Goal: Task Accomplishment & Management: Use online tool/utility

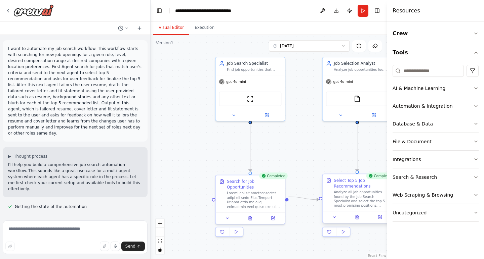
scroll to position [1, 0]
click at [76, 236] on textarea at bounding box center [75, 238] width 145 height 34
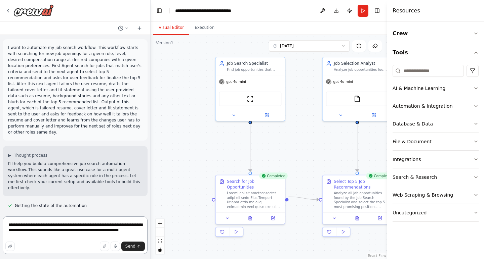
click at [104, 227] on textarea "**********" at bounding box center [75, 236] width 145 height 38
drag, startPoint x: 79, startPoint y: 226, endPoint x: 80, endPoint y: 237, distance: 11.2
click at [79, 226] on textarea "**********" at bounding box center [75, 236] width 145 height 38
type textarea "**********"
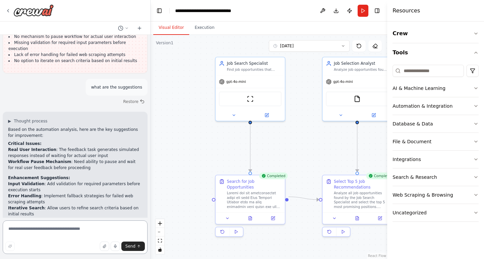
scroll to position [5124, 0]
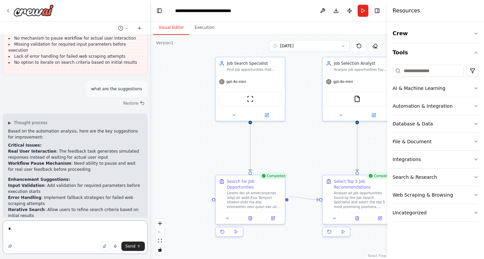
type textarea "**"
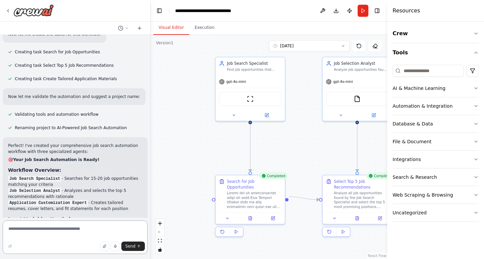
scroll to position [405, 0]
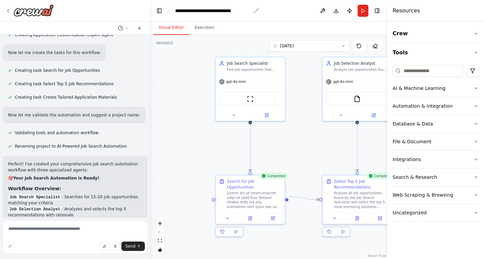
click at [195, 11] on div "**********" at bounding box center [213, 10] width 76 height 7
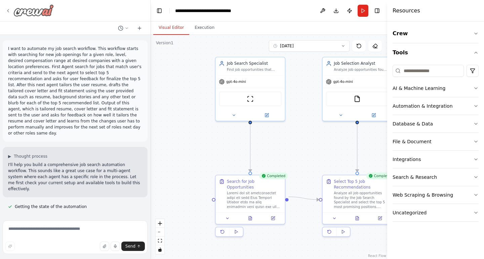
scroll to position [0, 0]
click at [10, 10] on icon at bounding box center [7, 10] width 5 height 5
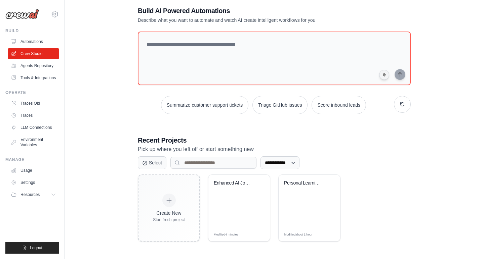
scroll to position [36, 0]
click at [239, 203] on div "Enhanced AI Job Search Automation" at bounding box center [239, 201] width 62 height 53
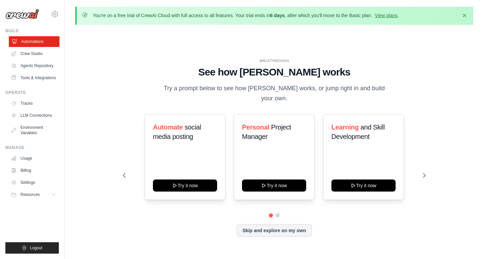
click at [35, 42] on link "Automations" at bounding box center [34, 41] width 51 height 11
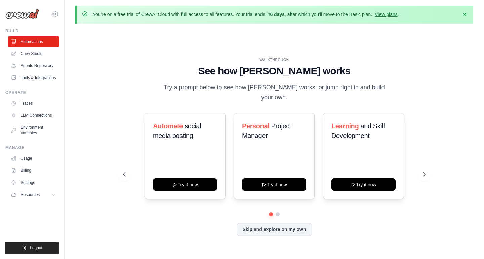
scroll to position [1, 0]
click at [422, 171] on icon at bounding box center [424, 174] width 7 height 7
click at [32, 53] on link "Crew Studio" at bounding box center [34, 53] width 51 height 11
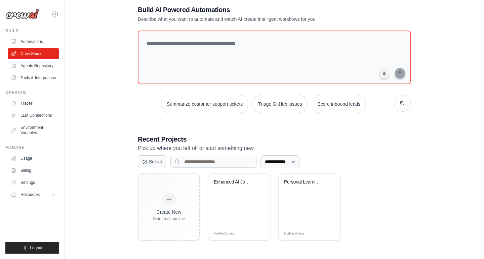
scroll to position [37, 0]
click at [243, 203] on div "Enhanced AI Job Search Automation" at bounding box center [239, 200] width 62 height 53
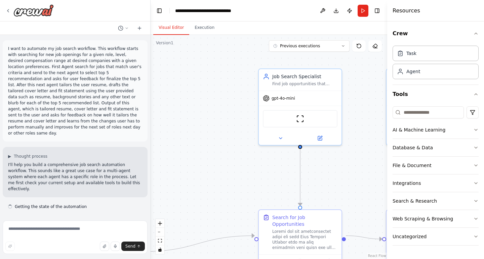
scroll to position [5090, 0]
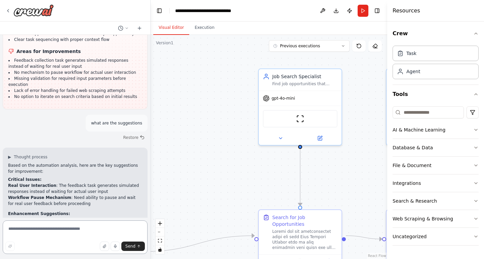
click at [62, 233] on textarea at bounding box center [75, 238] width 145 height 34
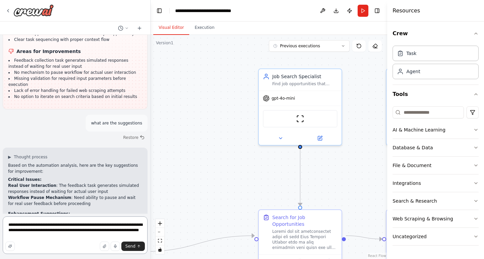
type textarea "**********"
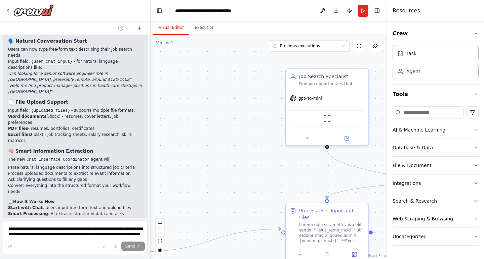
scroll to position [5865, 0]
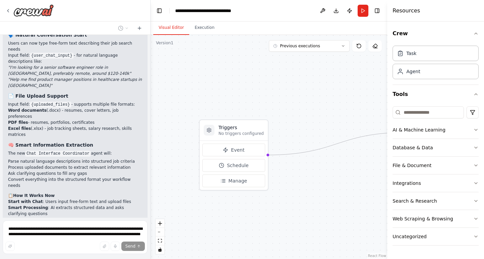
drag, startPoint x: 225, startPoint y: 162, endPoint x: 358, endPoint y: 60, distance: 167.8
click at [358, 60] on div ".deletable-edge-delete-btn { width: 20px; height: 20px; border: 0px solid #ffff…" at bounding box center [269, 147] width 237 height 224
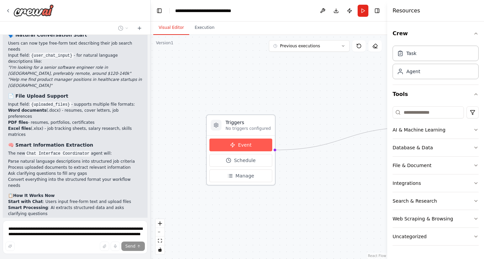
click at [248, 145] on span "Event" at bounding box center [244, 145] width 13 height 7
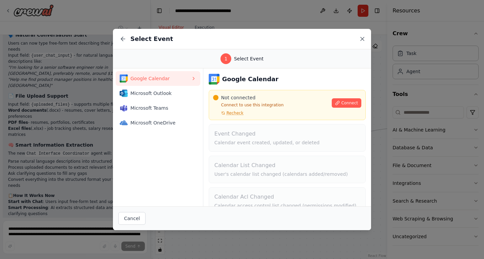
click at [363, 40] on icon at bounding box center [362, 38] width 3 height 3
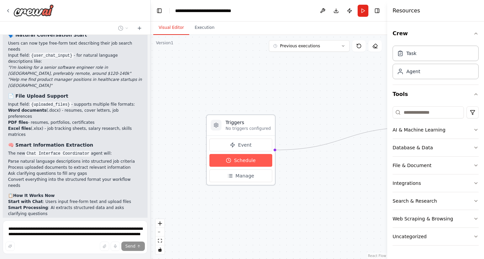
click at [237, 159] on span "Schedule" at bounding box center [245, 160] width 22 height 7
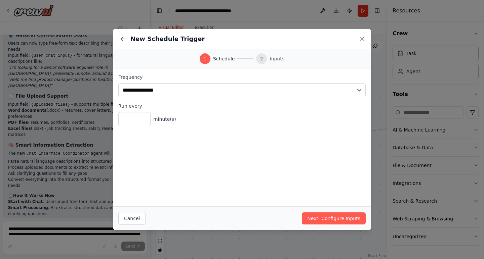
click at [363, 40] on icon at bounding box center [362, 39] width 7 height 7
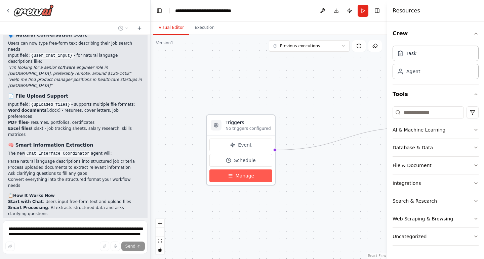
click at [239, 180] on button "Manage" at bounding box center [240, 176] width 63 height 13
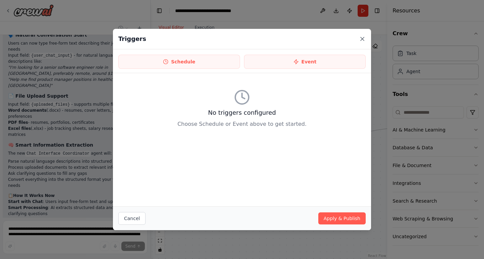
click at [365, 38] on icon at bounding box center [362, 39] width 7 height 7
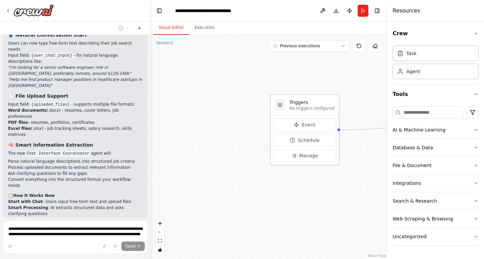
drag, startPoint x: 263, startPoint y: 122, endPoint x: 327, endPoint y: 99, distance: 67.5
click at [327, 99] on h3 "Triggers" at bounding box center [311, 102] width 45 height 7
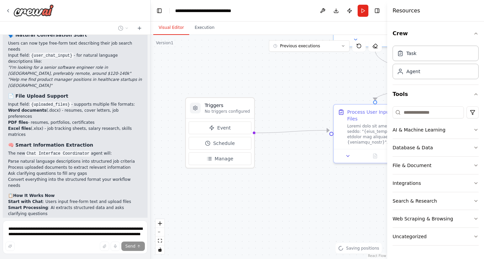
drag, startPoint x: 231, startPoint y: 129, endPoint x: 146, endPoint y: 132, distance: 84.7
click at [146, 132] on div "I want to automate my job search workflow. This workflow starts with searching …" at bounding box center [242, 129] width 484 height 259
drag, startPoint x: 231, startPoint y: 104, endPoint x: 246, endPoint y: 103, distance: 15.2
click at [246, 103] on h3 "Triggers" at bounding box center [240, 105] width 45 height 7
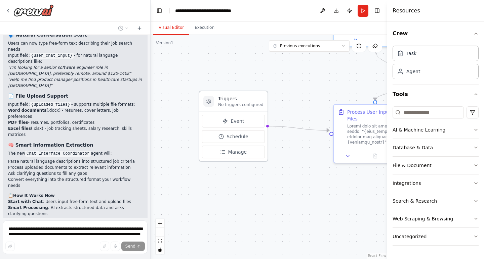
drag, startPoint x: 259, startPoint y: 107, endPoint x: 262, endPoint y: 103, distance: 5.0
click at [262, 103] on div "Triggers No triggers configured" at bounding box center [233, 101] width 68 height 21
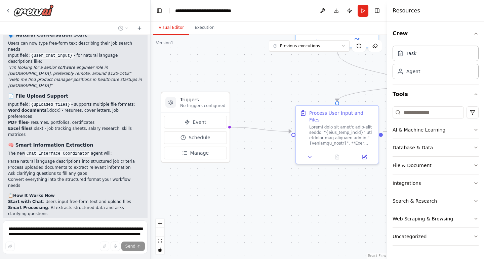
drag, startPoint x: 318, startPoint y: 191, endPoint x: 280, endPoint y: 192, distance: 38.0
click at [280, 192] on div ".deletable-edge-delete-btn { width: 20px; height: 20px; border: 0px solid #ffff…" at bounding box center [269, 147] width 237 height 224
click at [322, 131] on div at bounding box center [341, 135] width 65 height 22
click at [255, 190] on div ".deletable-edge-delete-btn { width: 20px; height: 20px; border: 0px solid #ffff…" at bounding box center [269, 147] width 237 height 224
click at [265, 76] on div ".deletable-edge-delete-btn { width: 20px; height: 20px; border: 0px solid #ffff…" at bounding box center [269, 147] width 237 height 224
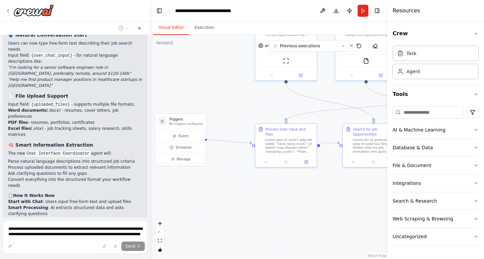
drag, startPoint x: 257, startPoint y: 72, endPoint x: 224, endPoint y: 97, distance: 41.7
click at [225, 97] on div ".deletable-edge-delete-btn { width: 20px; height: 20px; border: 0px solid #ffff…" at bounding box center [269, 147] width 237 height 224
drag, startPoint x: 187, startPoint y: 120, endPoint x: 200, endPoint y: 123, distance: 13.5
click at [200, 123] on h3 "Triggers" at bounding box center [201, 124] width 34 height 5
click at [225, 106] on div ".deletable-edge-delete-btn { width: 20px; height: 20px; border: 0px solid #ffff…" at bounding box center [269, 147] width 237 height 224
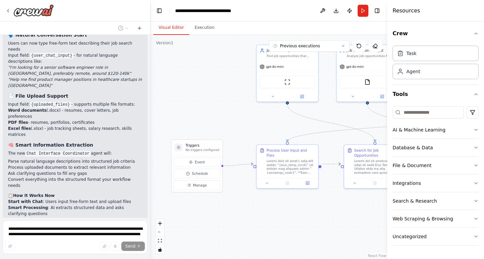
drag, startPoint x: 253, startPoint y: 101, endPoint x: 254, endPoint y: 122, distance: 21.2
click at [254, 122] on div ".deletable-edge-delete-btn { width: 20px; height: 20px; border: 0px solid #ffff…" at bounding box center [269, 147] width 237 height 224
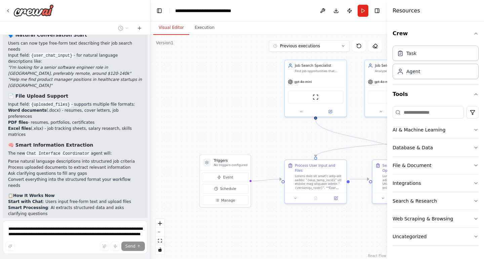
drag, startPoint x: 216, startPoint y: 102, endPoint x: 244, endPoint y: 117, distance: 32.0
click at [244, 117] on div ".deletable-edge-delete-btn { width: 20px; height: 20px; border: 0px solid #ffff…" at bounding box center [269, 147] width 237 height 224
click at [208, 165] on icon at bounding box center [207, 163] width 4 height 4
click at [217, 177] on icon at bounding box center [219, 177] width 4 height 4
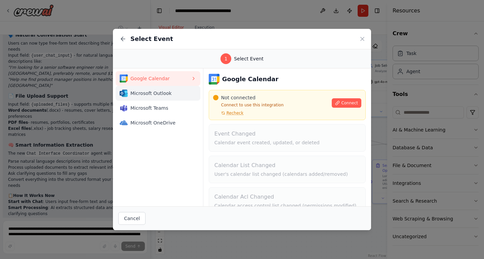
click at [156, 94] on span "Microsoft Outlook" at bounding box center [160, 93] width 60 height 7
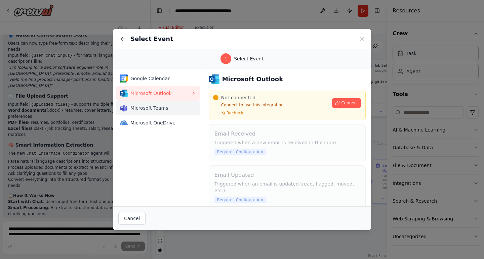
click at [155, 112] on button "Microsoft Teams" at bounding box center [158, 108] width 85 height 15
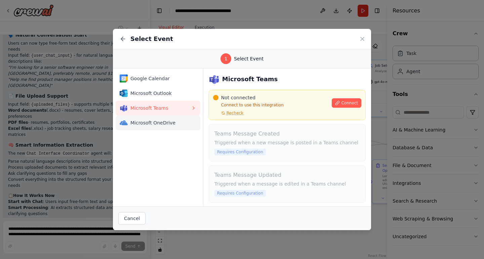
click at [155, 125] on span "Microsoft OneDrive" at bounding box center [160, 123] width 60 height 7
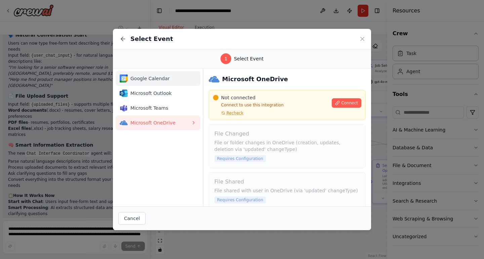
click at [150, 76] on span "Google Calendar" at bounding box center [160, 78] width 60 height 7
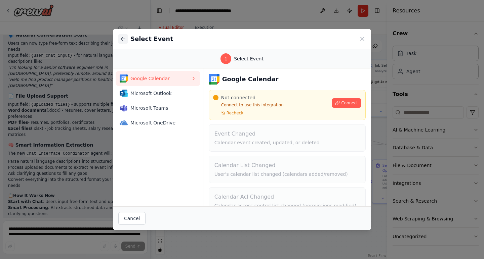
click at [124, 40] on icon at bounding box center [123, 39] width 7 height 7
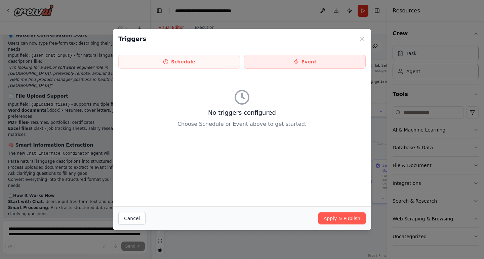
click at [312, 66] on button "Event" at bounding box center [305, 62] width 122 height 14
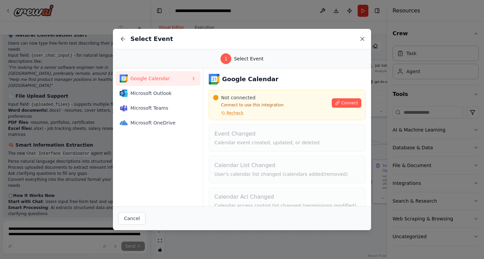
click at [362, 41] on icon at bounding box center [362, 39] width 7 height 7
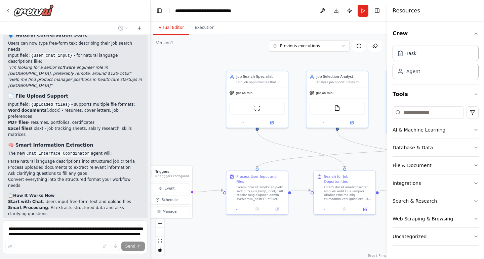
drag, startPoint x: 254, startPoint y: 112, endPoint x: 196, endPoint y: 123, distance: 59.5
click at [196, 123] on div ".deletable-edge-delete-btn { width: 20px; height: 20px; border: 0px solid #ffff…" at bounding box center [269, 147] width 237 height 224
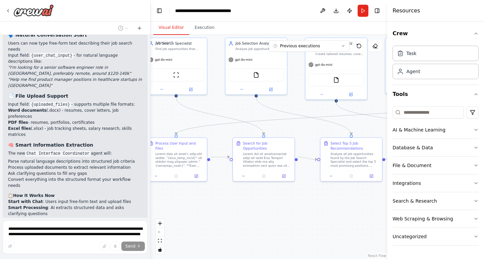
drag, startPoint x: 247, startPoint y: 153, endPoint x: 166, endPoint y: 119, distance: 87.6
click at [166, 119] on div ".deletable-edge-delete-btn { width: 20px; height: 20px; border: 0px solid #ffff…" at bounding box center [269, 147] width 237 height 224
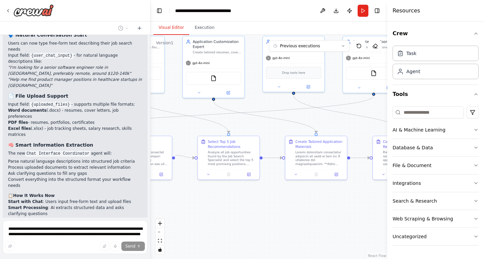
drag, startPoint x: 301, startPoint y: 218, endPoint x: 179, endPoint y: 216, distance: 122.7
click at [179, 216] on div ".deletable-edge-delete-btn { width: 20px; height: 20px; border: 0px solid #ffff…" at bounding box center [269, 147] width 237 height 224
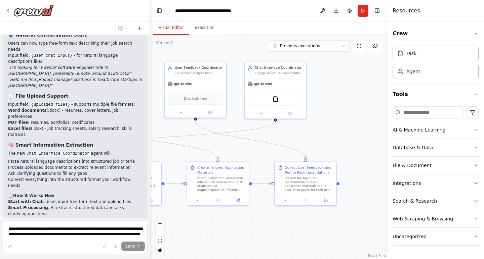
drag, startPoint x: 305, startPoint y: 207, endPoint x: 207, endPoint y: 233, distance: 101.5
click at [207, 233] on div ".deletable-edge-delete-btn { width: 20px; height: 20px; border: 0px solid #ffff…" at bounding box center [269, 147] width 237 height 224
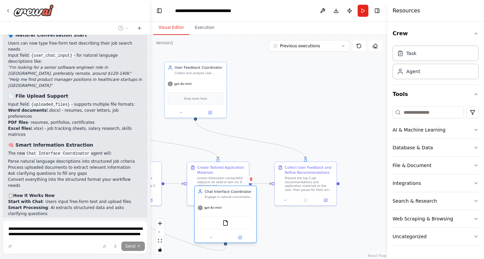
drag, startPoint x: 284, startPoint y: 100, endPoint x: 235, endPoint y: 224, distance: 133.6
click at [235, 224] on div "FileReadTool" at bounding box center [225, 223] width 55 height 13
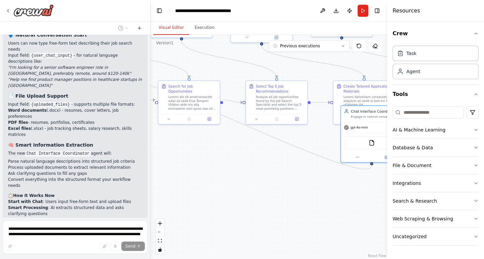
drag, startPoint x: 283, startPoint y: 126, endPoint x: 429, endPoint y: 45, distance: 167.3
click at [429, 45] on div "I want to automate my job search workflow. This workflow starts with searching …" at bounding box center [242, 129] width 484 height 259
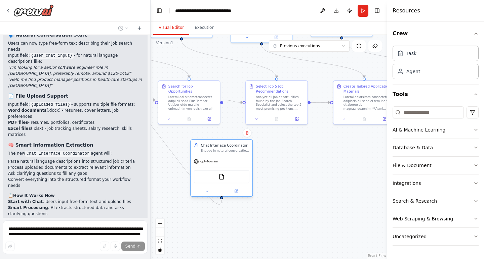
drag, startPoint x: 363, startPoint y: 142, endPoint x: 212, endPoint y: 175, distance: 154.6
click at [211, 175] on div "FileReadTool" at bounding box center [221, 176] width 55 height 13
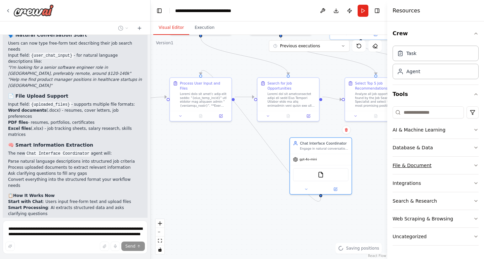
drag, startPoint x: 317, startPoint y: 161, endPoint x: 416, endPoint y: 158, distance: 99.2
click at [416, 158] on div "I want to automate my job search workflow. This workflow starts with searching …" at bounding box center [242, 129] width 484 height 259
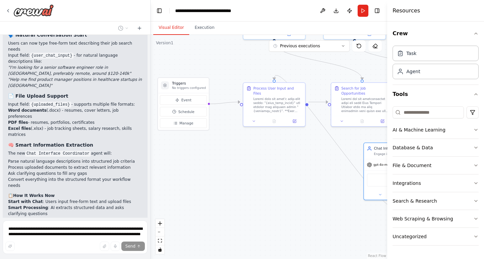
drag, startPoint x: 216, startPoint y: 167, endPoint x: 300, endPoint y: 175, distance: 83.7
click at [300, 175] on div ".deletable-edge-delete-btn { width: 20px; height: 20px; border: 0px solid #ffff…" at bounding box center [269, 147] width 237 height 224
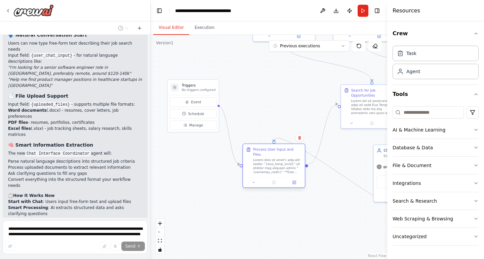
drag, startPoint x: 273, startPoint y: 106, endPoint x: 263, endPoint y: 166, distance: 61.3
click at [263, 166] on div at bounding box center [277, 166] width 49 height 16
drag, startPoint x: 192, startPoint y: 88, endPoint x: 184, endPoint y: 147, distance: 59.0
click at [184, 147] on div "Triggers No triggers configured" at bounding box center [189, 147] width 34 height 9
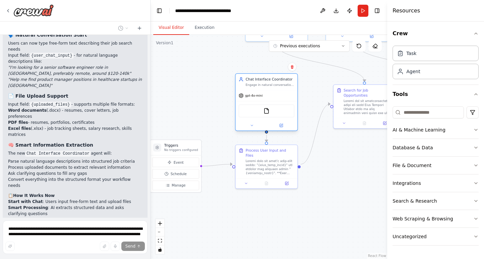
drag, startPoint x: 380, startPoint y: 155, endPoint x: 242, endPoint y: 85, distance: 155.1
click at [242, 85] on div "Chat Interface Coordinator Engage in natural conversation with users about thei…" at bounding box center [267, 82] width 56 height 10
click at [256, 113] on div "FileReadTool" at bounding box center [267, 111] width 56 height 13
click at [281, 126] on icon at bounding box center [282, 125] width 2 height 2
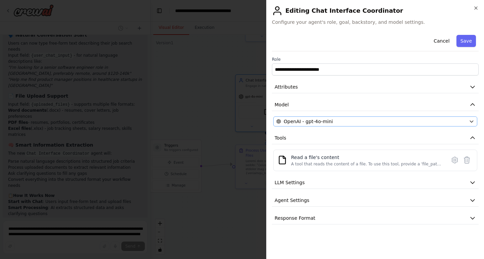
click at [442, 122] on div "OpenAI - gpt-4o-mini" at bounding box center [371, 121] width 190 height 7
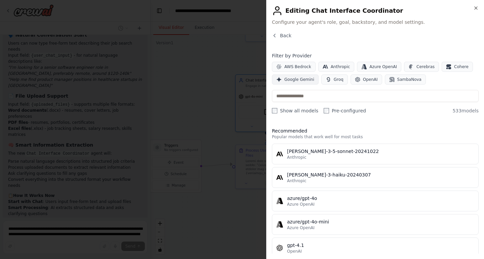
click at [299, 80] on span "Google Gemini" at bounding box center [299, 79] width 30 height 5
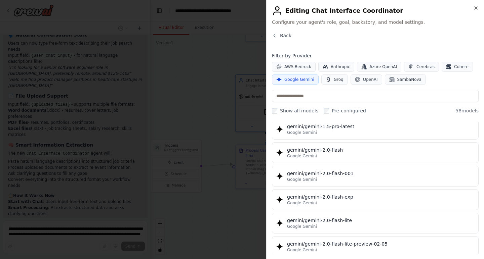
scroll to position [334, 0]
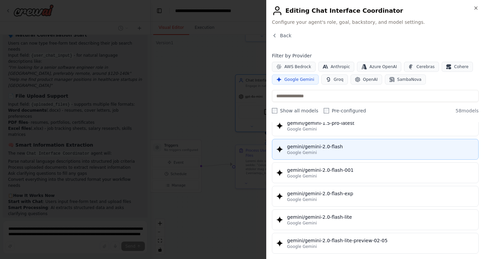
click at [362, 153] on div "Google Gemini" at bounding box center [380, 152] width 187 height 5
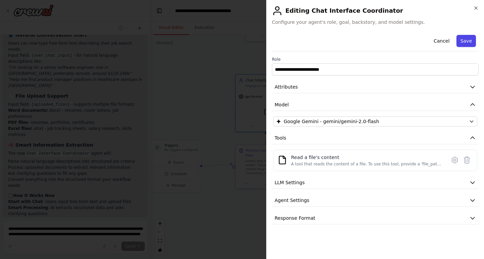
click at [469, 42] on button "Save" at bounding box center [465, 41] width 19 height 12
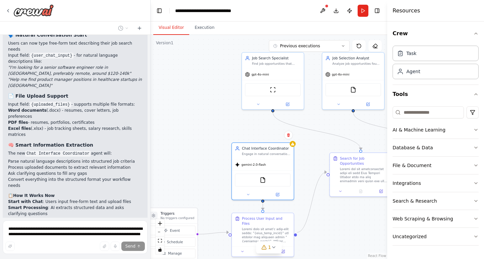
drag, startPoint x: 323, startPoint y: 180, endPoint x: 320, endPoint y: 248, distance: 68.3
click at [320, 248] on div ".deletable-edge-delete-btn { width: 20px; height: 20px; border: 0px solid #ffff…" at bounding box center [269, 147] width 237 height 224
click at [265, 76] on div "gpt-4o-mini" at bounding box center [257, 73] width 24 height 5
click at [264, 76] on div "gpt-4o-mini" at bounding box center [273, 73] width 62 height 11
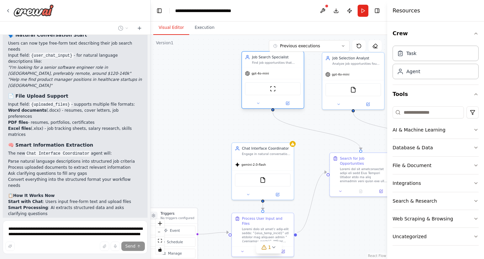
click at [274, 71] on div "gpt-4o-mini" at bounding box center [273, 73] width 62 height 11
click at [289, 106] on button at bounding box center [287, 103] width 28 height 6
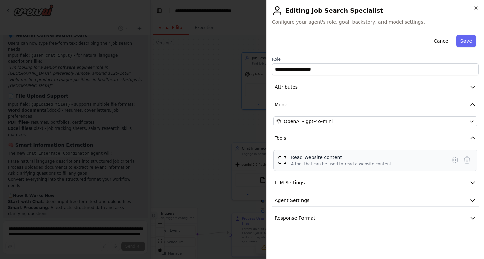
scroll to position [0, 0]
click at [358, 120] on div "OpenAI - gpt-4o-mini" at bounding box center [371, 121] width 190 height 7
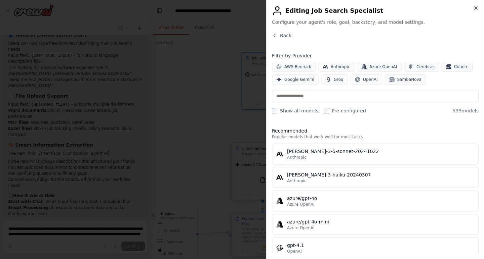
click at [478, 6] on icon "button" at bounding box center [475, 7] width 5 height 5
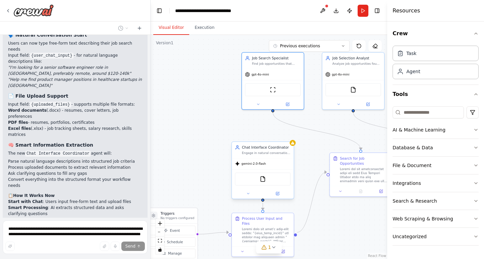
click at [252, 166] on div "gemini-2.0-flash" at bounding box center [250, 164] width 31 height 5
click at [266, 167] on div "gemini-2.0-flash" at bounding box center [263, 164] width 62 height 11
click at [279, 193] on icon at bounding box center [278, 193] width 2 height 2
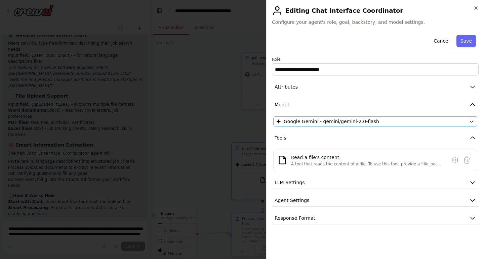
click at [311, 121] on span "Google Gemini - gemini/gemini-2.0-flash" at bounding box center [331, 121] width 95 height 7
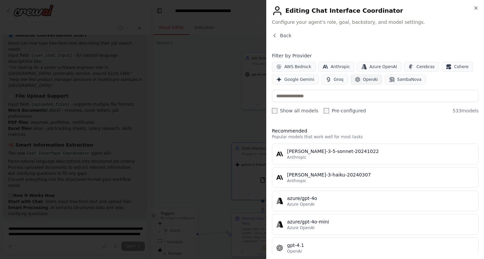
click at [365, 81] on span "OpenAI" at bounding box center [370, 79] width 15 height 5
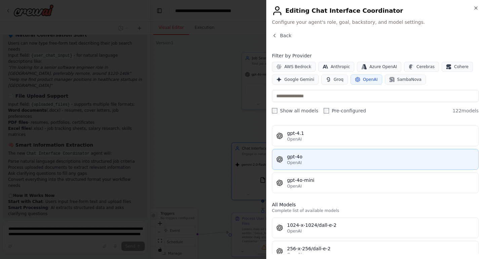
scroll to position [16, 0]
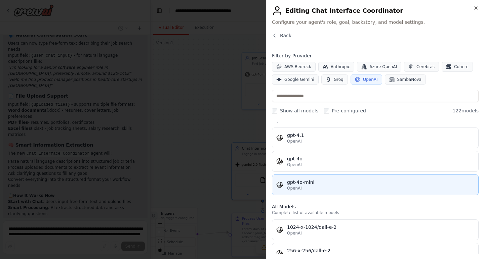
click at [353, 181] on div "gpt-4o-mini" at bounding box center [380, 182] width 187 height 7
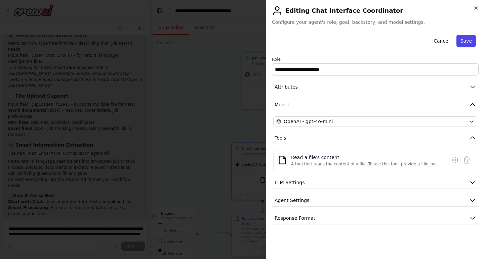
click at [468, 42] on button "Save" at bounding box center [465, 41] width 19 height 12
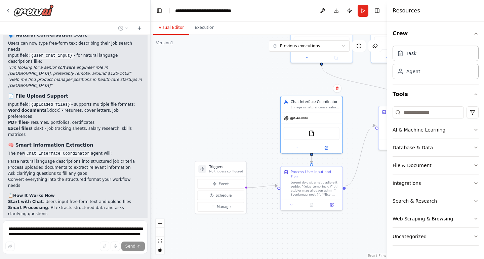
drag, startPoint x: 206, startPoint y: 140, endPoint x: 254, endPoint y: 93, distance: 67.7
click at [254, 93] on div ".deletable-edge-delete-btn { width: 20px; height: 20px; border: 0px solid #ffff…" at bounding box center [269, 147] width 237 height 224
drag, startPoint x: 221, startPoint y: 171, endPoint x: 189, endPoint y: 151, distance: 38.5
click at [189, 151] on p "No triggers configured" at bounding box center [196, 151] width 34 height 4
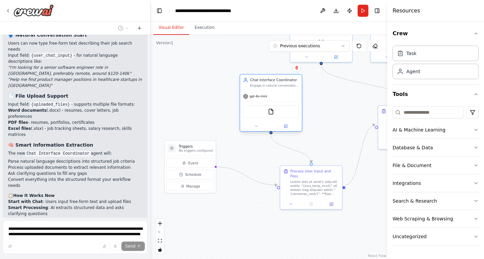
drag, startPoint x: 306, startPoint y: 118, endPoint x: 268, endPoint y: 96, distance: 43.8
click at [268, 96] on div "gpt-4o-mini" at bounding box center [271, 96] width 62 height 11
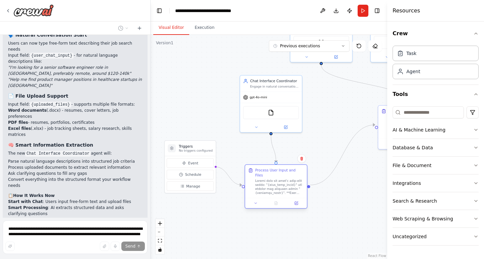
drag, startPoint x: 304, startPoint y: 195, endPoint x: 271, endPoint y: 195, distance: 33.3
click at [271, 198] on div at bounding box center [276, 203] width 62 height 10
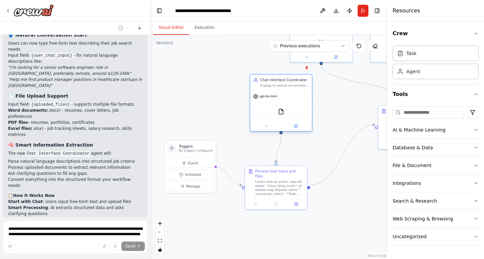
drag, startPoint x: 278, startPoint y: 87, endPoint x: 289, endPoint y: 87, distance: 10.8
click at [289, 87] on div "Engage in natural conversation with users about their job search needs, process…" at bounding box center [284, 86] width 49 height 4
drag, startPoint x: 284, startPoint y: 185, endPoint x: 290, endPoint y: 186, distance: 5.8
click at [290, 186] on div at bounding box center [284, 187] width 49 height 16
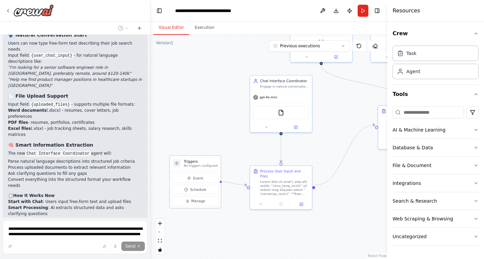
drag, startPoint x: 200, startPoint y: 146, endPoint x: 204, endPoint y: 164, distance: 17.9
click at [204, 164] on h3 "Triggers" at bounding box center [201, 161] width 34 height 5
click at [350, 185] on div ".deletable-edge-delete-btn { width: 20px; height: 20px; border: 0px solid #ffff…" at bounding box center [269, 147] width 237 height 224
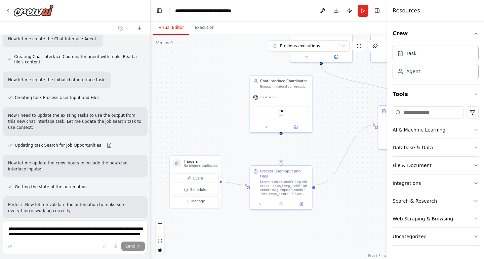
scroll to position [5627, 0]
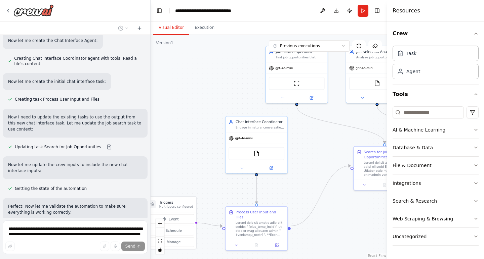
drag, startPoint x: 232, startPoint y: 126, endPoint x: 207, endPoint y: 168, distance: 48.4
click at [207, 168] on div ".deletable-edge-delete-btn { width: 20px; height: 20px; border: 0px solid #ffff…" at bounding box center [269, 147] width 237 height 224
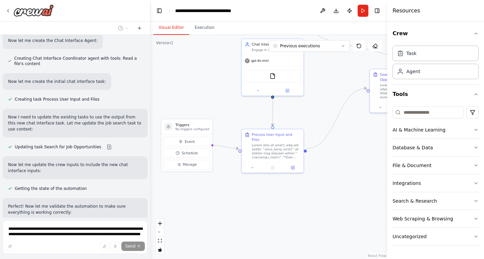
drag, startPoint x: 207, startPoint y: 168, endPoint x: 223, endPoint y: 89, distance: 79.9
click at [223, 89] on div ".deletable-edge-delete-btn { width: 20px; height: 20px; border: 0px solid #ffff…" at bounding box center [269, 147] width 237 height 224
click at [269, 142] on div at bounding box center [276, 150] width 49 height 16
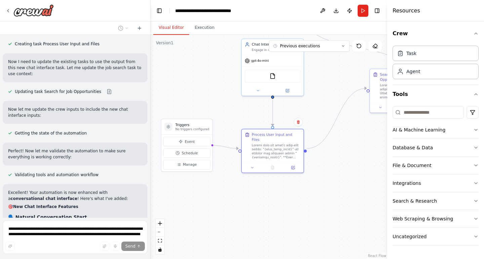
scroll to position [5684, 0]
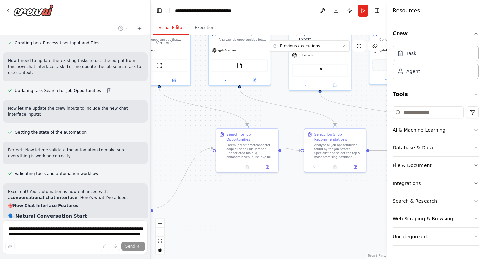
drag, startPoint x: 348, startPoint y: 144, endPoint x: 194, endPoint y: 204, distance: 165.0
click at [194, 204] on div ".deletable-edge-delete-btn { width: 20px; height: 20px; border: 0px solid #ffff…" at bounding box center [269, 147] width 237 height 224
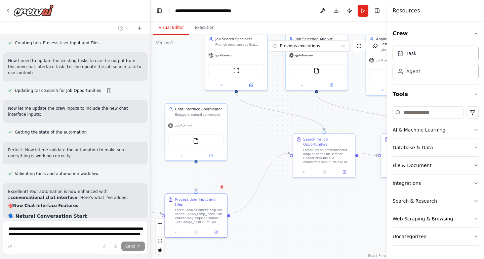
drag, startPoint x: 318, startPoint y: 190, endPoint x: 395, endPoint y: 195, distance: 77.5
click at [395, 195] on div "I want to automate my job search workflow. This workflow starts with searching …" at bounding box center [242, 129] width 484 height 259
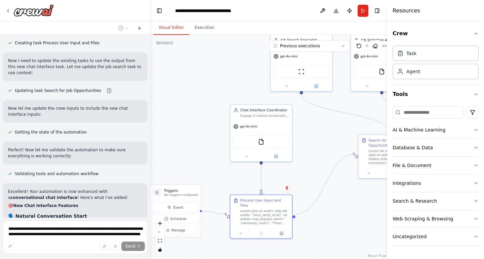
drag, startPoint x: 308, startPoint y: 201, endPoint x: 373, endPoint y: 202, distance: 65.2
click at [373, 202] on div ".deletable-edge-delete-btn { width: 20px; height: 20px; border: 0px solid #ffff…" at bounding box center [269, 147] width 237 height 224
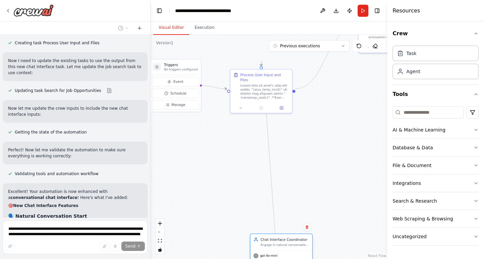
drag, startPoint x: 261, startPoint y: 127, endPoint x: 276, endPoint y: 243, distance: 116.6
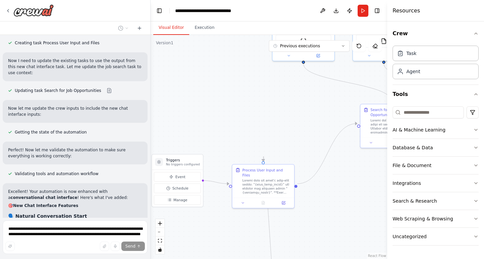
drag, startPoint x: 236, startPoint y: 139, endPoint x: 238, endPoint y: 259, distance: 119.7
click at [238, 259] on div ".deletable-edge-delete-btn { width: 20px; height: 20px; border: 0px solid #ffff…" at bounding box center [269, 147] width 237 height 224
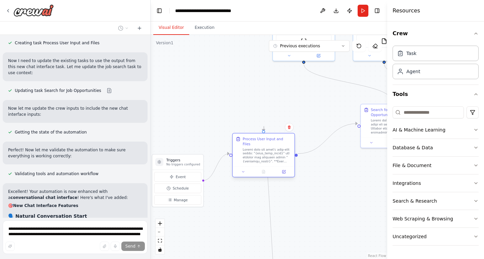
drag, startPoint x: 258, startPoint y: 186, endPoint x: 255, endPoint y: 157, distance: 29.0
click at [255, 157] on div at bounding box center [267, 156] width 49 height 16
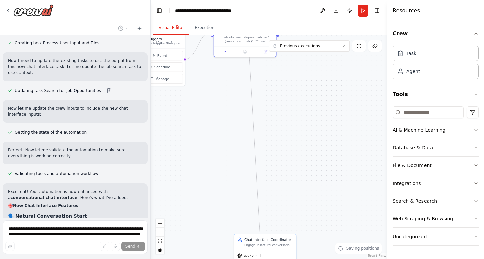
drag, startPoint x: 319, startPoint y: 212, endPoint x: 299, endPoint y: 89, distance: 124.5
click at [299, 89] on div ".deletable-edge-delete-btn { width: 20px; height: 20px; border: 0px solid #ffff…" at bounding box center [269, 147] width 237 height 224
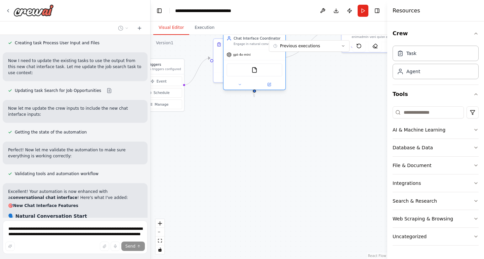
drag, startPoint x: 256, startPoint y: 239, endPoint x: 247, endPoint y: 38, distance: 200.9
click at [247, 38] on div ".deletable-edge-delete-btn { width: 20px; height: 20px; border: 0px solid #ffff…" at bounding box center [269, 147] width 237 height 224
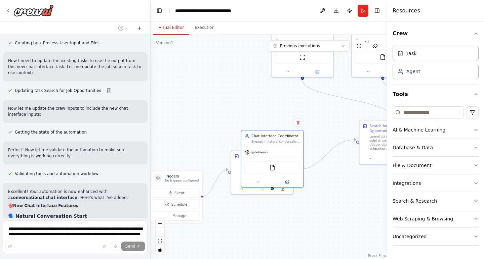
drag, startPoint x: 233, startPoint y: 127, endPoint x: 252, endPoint y: 226, distance: 100.5
click at [252, 226] on div ".deletable-edge-delete-btn { width: 20px; height: 20px; border: 0px solid #ffff…" at bounding box center [269, 147] width 237 height 224
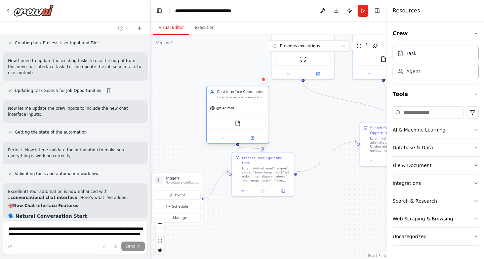
drag, startPoint x: 255, startPoint y: 139, endPoint x: 219, endPoint y: 93, distance: 58.2
click at [218, 93] on div "Chat Interface Coordinator" at bounding box center [241, 91] width 49 height 5
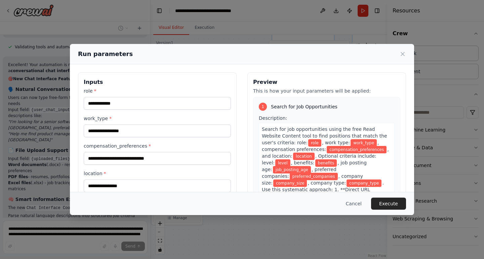
type input "**********"
type input "*********"
type input "**********"
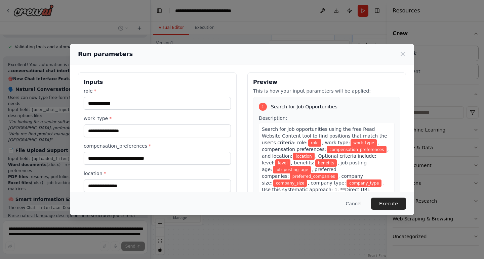
type input "**********"
type input "*****"
type input "**********"
type input "*****"
type input "**********"
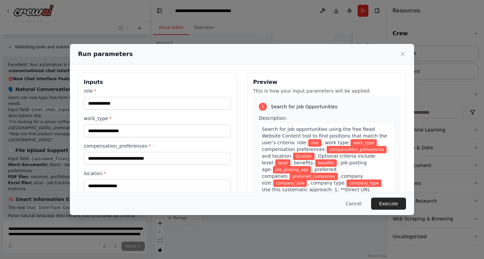
type input "**********"
type input "****"
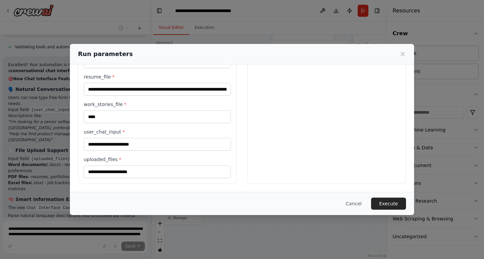
scroll to position [290, 0]
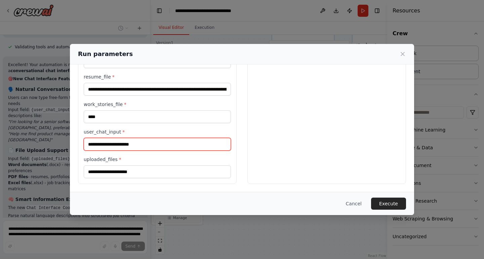
click at [147, 144] on input "user_chat_input *" at bounding box center [157, 144] width 147 height 13
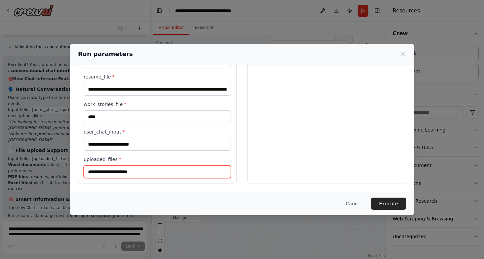
click at [142, 170] on input "uploaded_files *" at bounding box center [157, 172] width 147 height 13
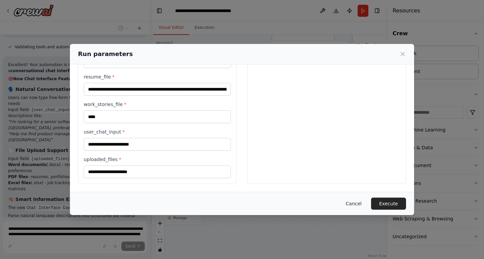
click at [351, 205] on button "Cancel" at bounding box center [353, 204] width 27 height 12
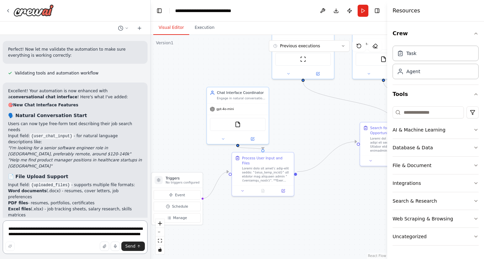
click at [83, 233] on textarea "**********" at bounding box center [75, 238] width 145 height 34
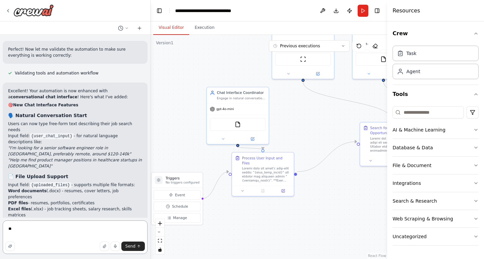
type textarea "*"
type textarea "**********"
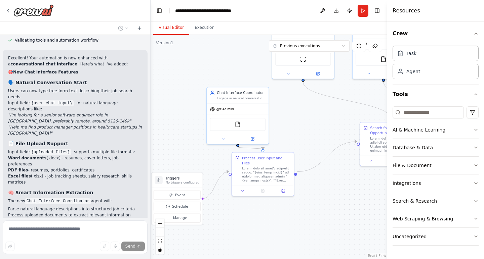
scroll to position [5844, 0]
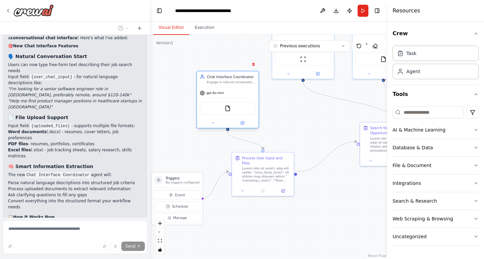
drag, startPoint x: 233, startPoint y: 101, endPoint x: 222, endPoint y: 84, distance: 19.3
click at [222, 84] on div "Chat Interface Coordinator Engage in natural conversation with users about thei…" at bounding box center [228, 79] width 62 height 16
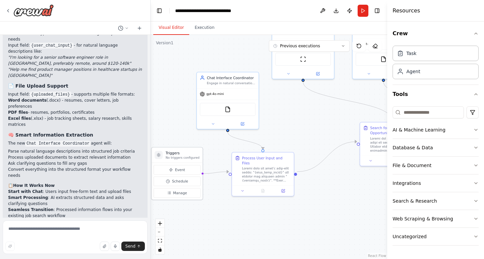
drag, startPoint x: 191, startPoint y: 184, endPoint x: 189, endPoint y: 157, distance: 27.6
click at [189, 157] on p "No triggers configured" at bounding box center [183, 158] width 34 height 4
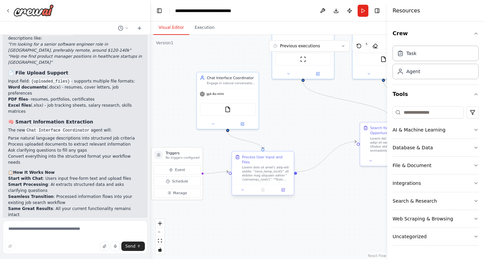
scroll to position [5889, 0]
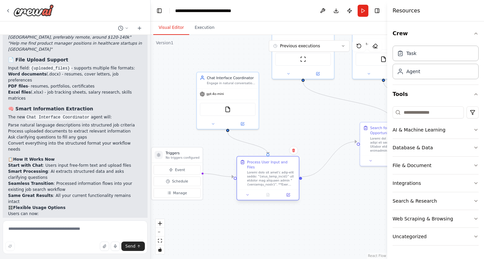
drag, startPoint x: 273, startPoint y: 168, endPoint x: 279, endPoint y: 172, distance: 7.3
click at [279, 172] on div at bounding box center [271, 179] width 49 height 16
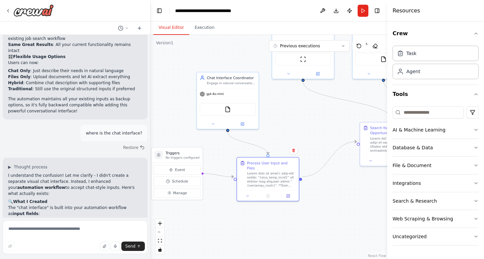
scroll to position [0, 0]
click at [82, 233] on textarea at bounding box center [75, 238] width 145 height 34
click at [362, 13] on button "Run" at bounding box center [363, 11] width 11 height 12
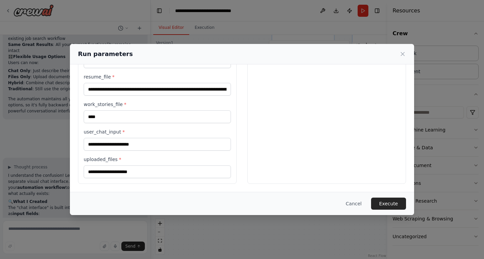
scroll to position [290, 0]
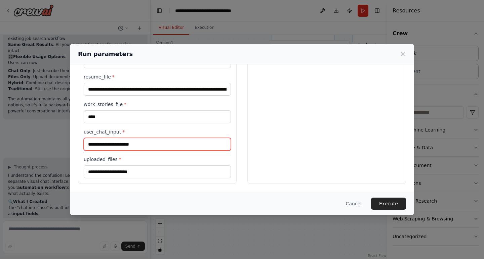
click at [141, 144] on input "user_chat_input *" at bounding box center [157, 144] width 147 height 13
drag, startPoint x: 133, startPoint y: 145, endPoint x: 174, endPoint y: 146, distance: 41.0
click at [174, 146] on input "**********" at bounding box center [157, 144] width 147 height 13
click at [181, 142] on input "**********" at bounding box center [157, 144] width 147 height 13
click at [155, 146] on input "**********" at bounding box center [157, 144] width 147 height 13
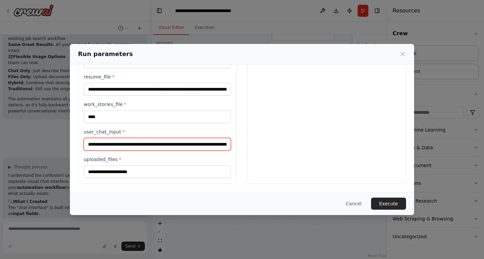
scroll to position [0, 0]
click at [121, 146] on input "**********" at bounding box center [157, 144] width 147 height 13
type input "**********"
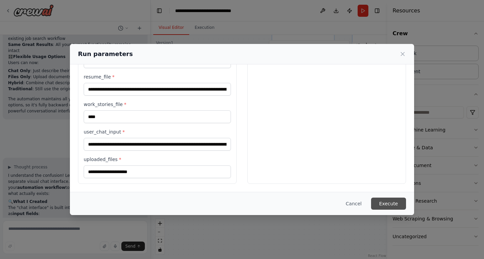
click at [383, 205] on button "Execute" at bounding box center [388, 204] width 35 height 12
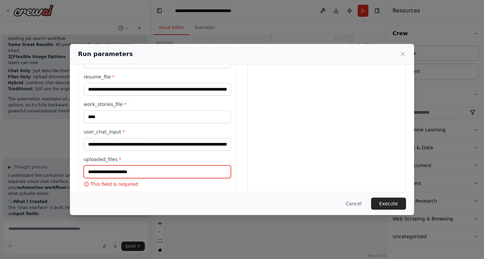
click at [177, 169] on input "uploaded_files *" at bounding box center [157, 172] width 147 height 13
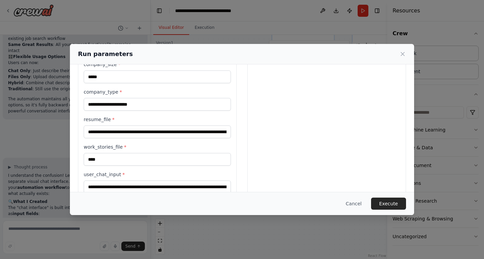
scroll to position [251, 0]
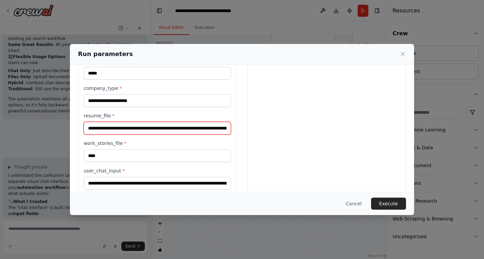
click at [89, 129] on input "resume_file *" at bounding box center [157, 128] width 147 height 13
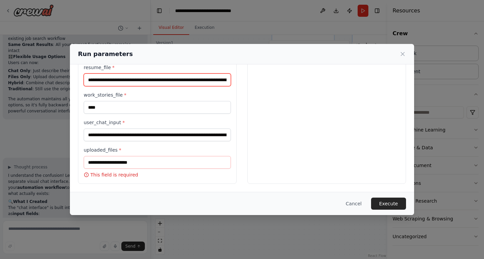
scroll to position [299, 0]
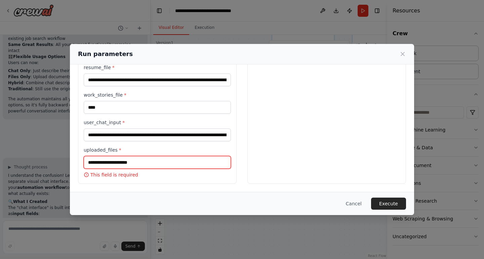
click at [127, 163] on input "uploaded_files *" at bounding box center [157, 162] width 147 height 13
paste input "**********"
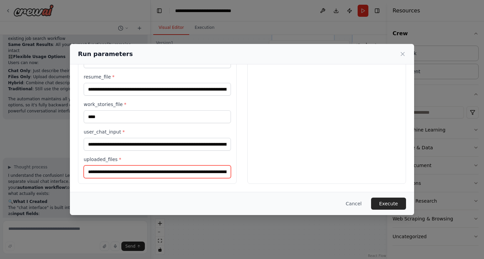
scroll to position [290, 0]
type input "**********"
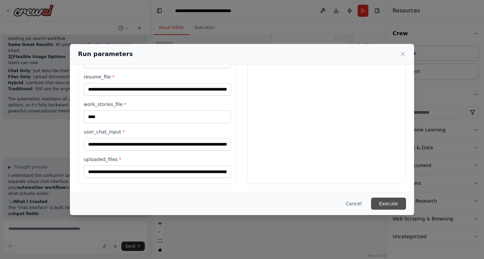
click at [395, 203] on button "Execute" at bounding box center [388, 204] width 35 height 12
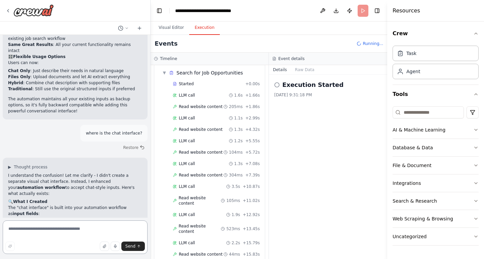
scroll to position [136, 0]
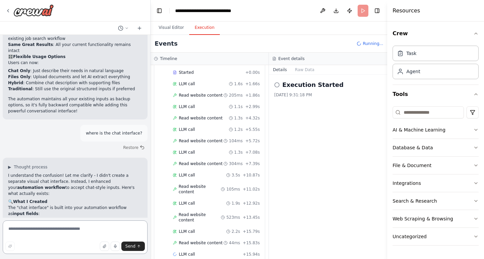
click at [94, 231] on textarea at bounding box center [75, 238] width 145 height 34
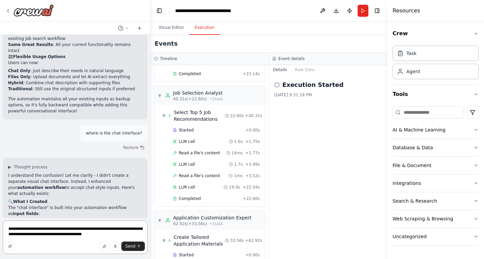
scroll to position [6107, 0]
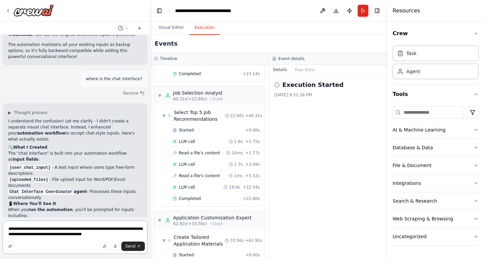
type textarea "**********"
click at [202, 27] on button "Execution" at bounding box center [204, 28] width 31 height 14
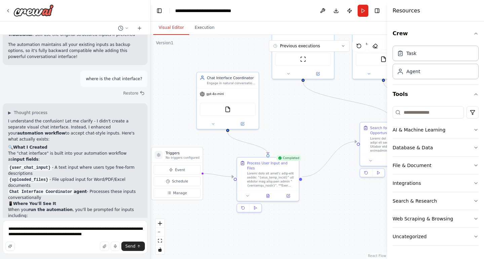
click at [173, 28] on button "Visual Editor" at bounding box center [171, 28] width 36 height 14
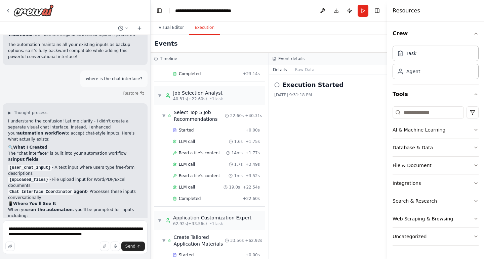
click at [206, 29] on button "Execution" at bounding box center [204, 28] width 31 height 14
click at [266, 71] on div "▼ Chat Interface Coordinator 7.64s (+9.52s) • 1 task ▼ Process User Input and F…" at bounding box center [210, 162] width 118 height 194
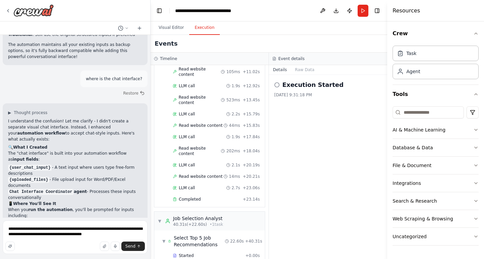
scroll to position [257, 0]
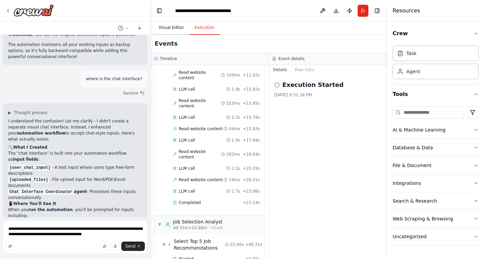
click at [168, 29] on button "Visual Editor" at bounding box center [171, 28] width 36 height 14
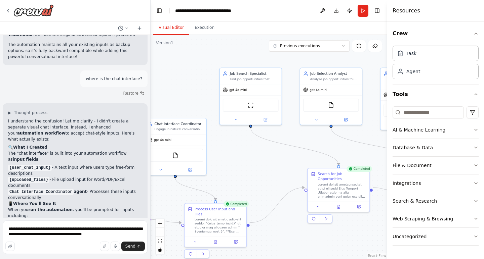
drag, startPoint x: 316, startPoint y: 100, endPoint x: 264, endPoint y: 146, distance: 68.5
click at [264, 146] on div ".deletable-edge-delete-btn { width: 20px; height: 20px; border: 0px solid #ffff…" at bounding box center [269, 147] width 237 height 224
click at [342, 47] on icon at bounding box center [343, 46] width 4 height 4
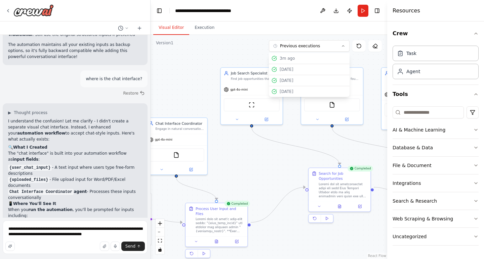
click at [253, 162] on div ".deletable-edge-delete-btn { width: 20px; height: 20px; border: 0px solid #ffff…" at bounding box center [269, 147] width 237 height 224
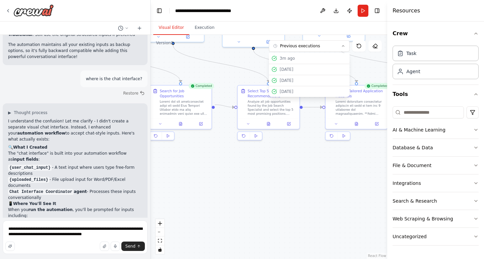
drag, startPoint x: 253, startPoint y: 162, endPoint x: 94, endPoint y: 79, distance: 179.3
click at [94, 79] on div "I want to automate my job search workflow. This workflow starts with searching …" at bounding box center [242, 129] width 484 height 259
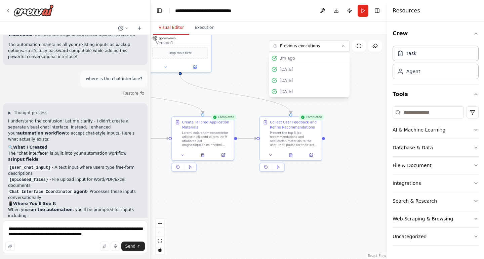
drag, startPoint x: 319, startPoint y: 159, endPoint x: 165, endPoint y: 190, distance: 156.8
click at [165, 190] on div ".deletable-edge-delete-btn { width: 20px; height: 20px; border: 0px solid #ffff…" at bounding box center [269, 147] width 237 height 224
click at [291, 156] on icon at bounding box center [290, 154] width 3 height 3
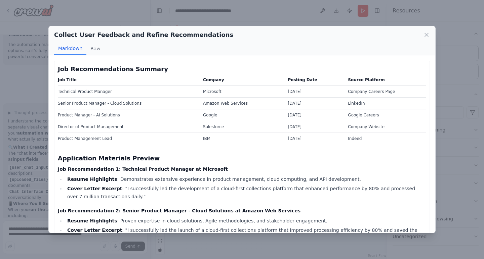
scroll to position [0, 0]
click at [424, 37] on icon at bounding box center [426, 35] width 7 height 7
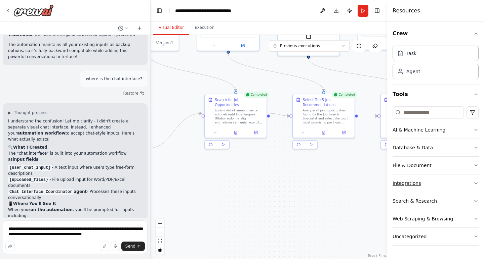
drag, startPoint x: 243, startPoint y: 203, endPoint x: 452, endPoint y: 180, distance: 209.9
click at [452, 180] on div "I want to automate my job search workflow. This workflow starts with searching …" at bounding box center [242, 129] width 484 height 259
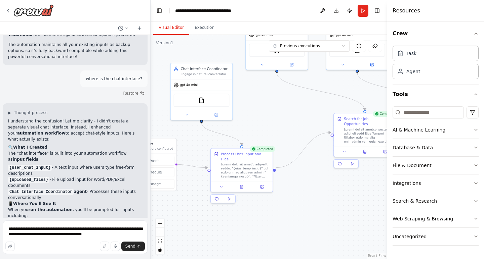
drag, startPoint x: 257, startPoint y: 179, endPoint x: 386, endPoint y: 198, distance: 130.5
click at [386, 198] on div "I want to automate my job search workflow. This workflow starts with searching …" at bounding box center [242, 129] width 484 height 259
click at [243, 183] on button at bounding box center [241, 186] width 21 height 6
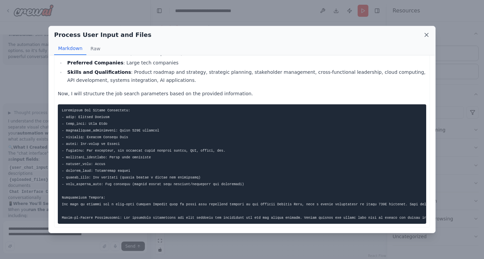
click at [426, 34] on icon at bounding box center [426, 34] width 3 height 3
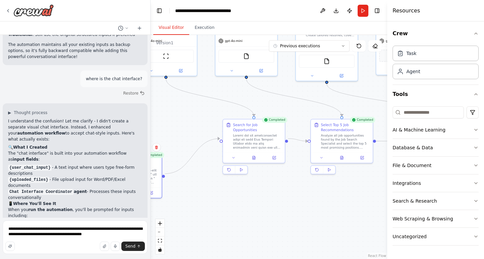
drag, startPoint x: 305, startPoint y: 126, endPoint x: 193, endPoint y: 132, distance: 112.4
click at [193, 132] on div ".deletable-edge-delete-btn { width: 20px; height: 20px; border: 0px solid #ffff…" at bounding box center [269, 147] width 237 height 224
click at [253, 155] on icon at bounding box center [252, 156] width 3 height 3
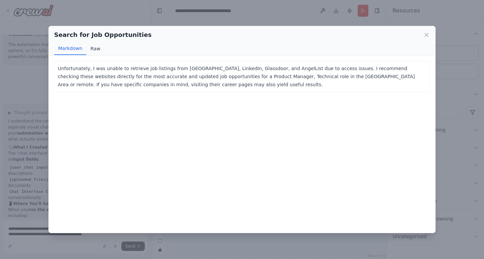
click at [94, 51] on button "Raw" at bounding box center [95, 48] width 18 height 13
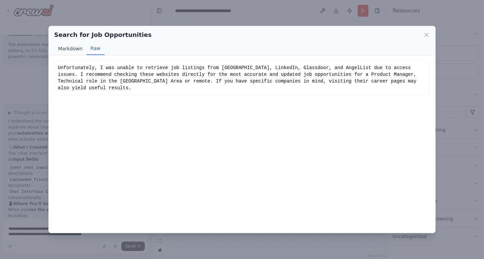
click at [69, 51] on button "Markdown" at bounding box center [70, 48] width 32 height 13
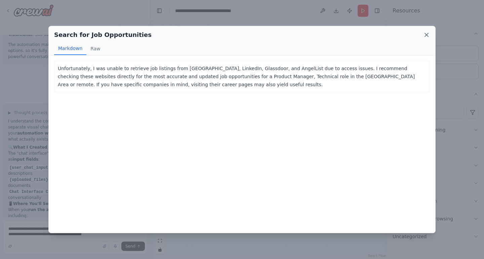
click at [428, 35] on icon at bounding box center [426, 35] width 7 height 7
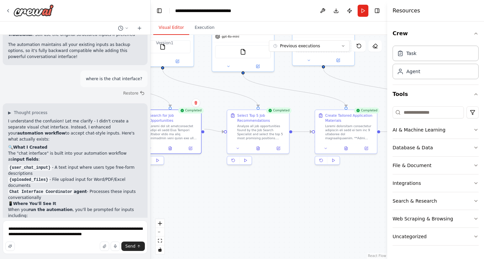
drag, startPoint x: 306, startPoint y: 208, endPoint x: 223, endPoint y: 198, distance: 83.9
click at [223, 198] on div ".deletable-edge-delete-btn { width: 20px; height: 20px; border: 0px solid #ffff…" at bounding box center [269, 147] width 237 height 224
click at [260, 145] on button at bounding box center [257, 147] width 21 height 6
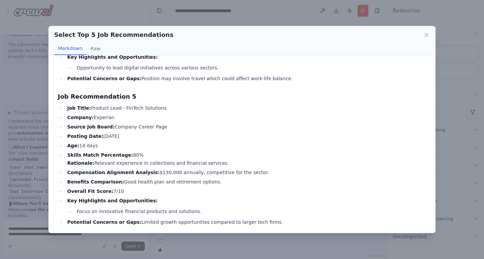
scroll to position [578, 0]
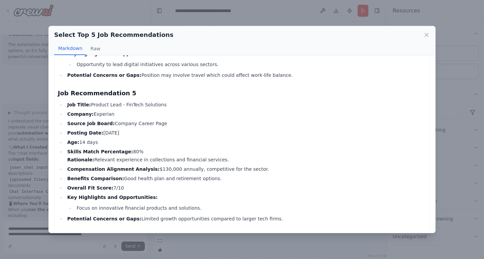
click at [430, 34] on div "Select Top 5 Job Recommendations Markdown Raw" at bounding box center [242, 40] width 386 height 29
click at [427, 34] on icon at bounding box center [426, 35] width 7 height 7
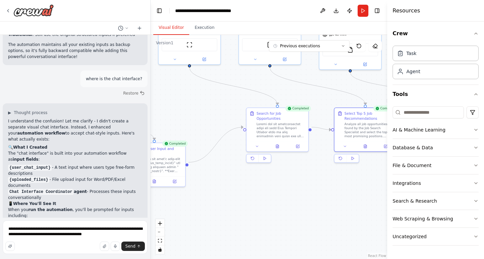
drag, startPoint x: 264, startPoint y: 211, endPoint x: 372, endPoint y: 209, distance: 107.9
click at [372, 209] on div ".deletable-edge-delete-btn { width: 20px; height: 20px; border: 0px solid #ffff…" at bounding box center [269, 147] width 237 height 224
click at [280, 143] on button at bounding box center [277, 145] width 21 height 6
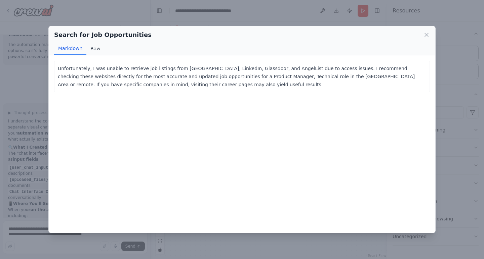
click at [92, 50] on button "Raw" at bounding box center [95, 48] width 18 height 13
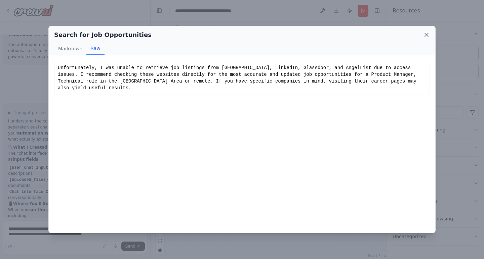
click at [424, 35] on icon at bounding box center [426, 35] width 7 height 7
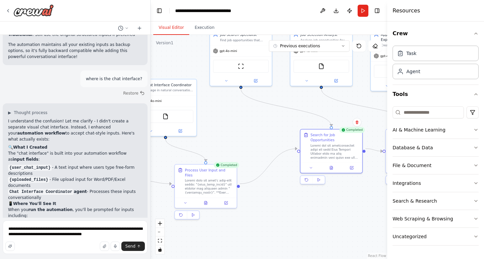
drag, startPoint x: 249, startPoint y: 203, endPoint x: 305, endPoint y: 230, distance: 62.2
click at [305, 230] on div ".deletable-edge-delete-btn { width: 20px; height: 20px; border: 0px solid #ffff…" at bounding box center [269, 147] width 237 height 224
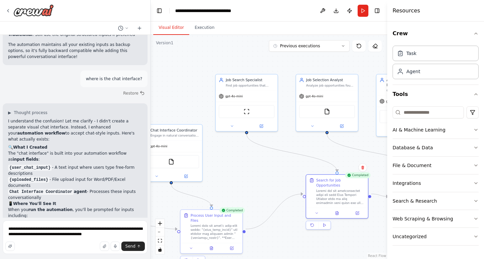
drag, startPoint x: 258, startPoint y: 135, endPoint x: 259, endPoint y: 175, distance: 40.0
click at [259, 175] on div ".deletable-edge-delete-btn { width: 20px; height: 20px; border: 0px solid #ffff…" at bounding box center [269, 147] width 237 height 224
click at [243, 99] on div "gpt-4o-mini" at bounding box center [247, 95] width 62 height 11
click at [248, 114] on img at bounding box center [247, 111] width 6 height 6
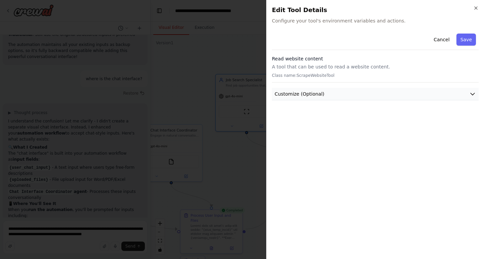
click at [320, 97] on button "Customize (Optional)" at bounding box center [375, 94] width 207 height 12
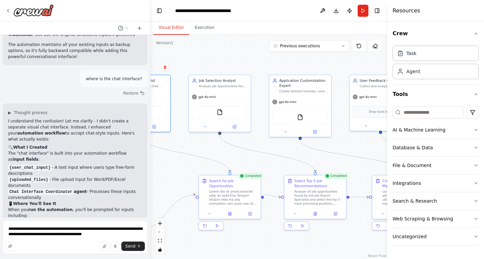
drag, startPoint x: 278, startPoint y: 169, endPoint x: 171, endPoint y: 170, distance: 107.2
click at [171, 170] on div ".deletable-edge-delete-btn { width: 20px; height: 20px; border: 0px solid #ffff…" at bounding box center [269, 147] width 237 height 224
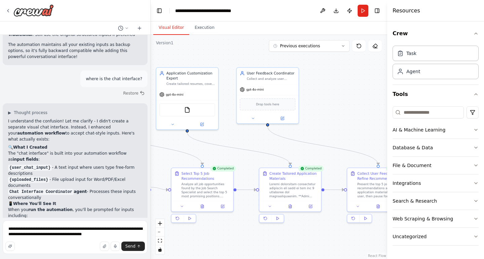
drag, startPoint x: 356, startPoint y: 146, endPoint x: 243, endPoint y: 139, distance: 113.5
click at [243, 139] on div ".deletable-edge-delete-btn { width: 20px; height: 20px; border: 0px solid #ffff…" at bounding box center [269, 147] width 237 height 224
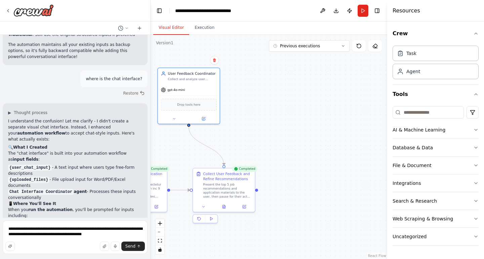
drag, startPoint x: 298, startPoint y: 116, endPoint x: 222, endPoint y: 116, distance: 76.6
click at [222, 115] on div ".deletable-edge-delete-btn { width: 20px; height: 20px; border: 0px solid #ffff…" at bounding box center [269, 147] width 237 height 224
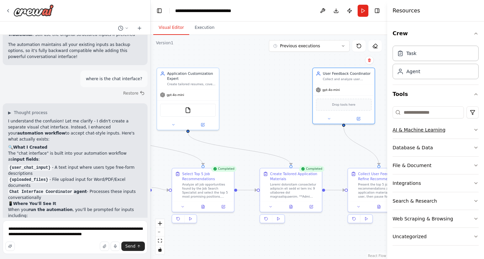
drag, startPoint x: 278, startPoint y: 128, endPoint x: 436, endPoint y: 128, distance: 158.3
click at [436, 128] on div "I want to automate my job search workflow. This workflow starts with searching …" at bounding box center [242, 129] width 484 height 259
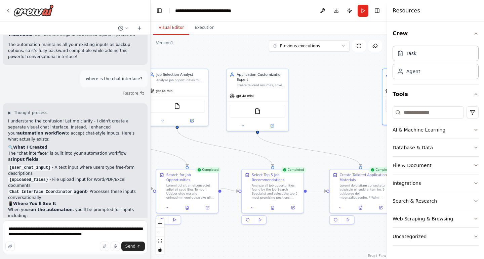
drag, startPoint x: 298, startPoint y: 111, endPoint x: 380, endPoint y: 115, distance: 82.4
click at [380, 115] on div ".deletable-edge-delete-btn { width: 20px; height: 20px; border: 0px solid #ffff…" at bounding box center [269, 147] width 237 height 224
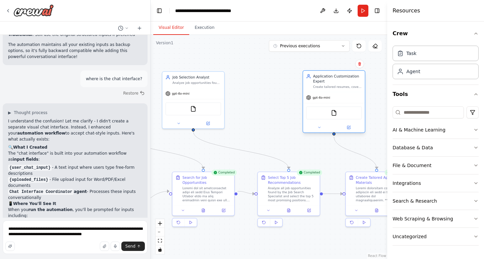
drag, startPoint x: 293, startPoint y: 115, endPoint x: 354, endPoint y: 116, distance: 60.5
click at [354, 116] on div "FileReadTool" at bounding box center [334, 113] width 56 height 13
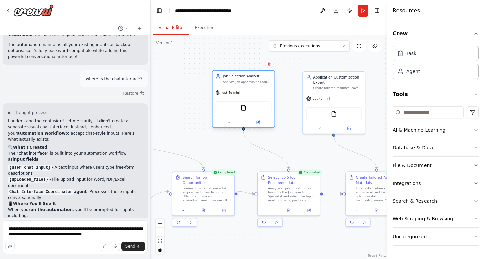
drag, startPoint x: 208, startPoint y: 106, endPoint x: 258, endPoint y: 106, distance: 49.4
click at [258, 106] on div "FileReadTool" at bounding box center [244, 107] width 56 height 13
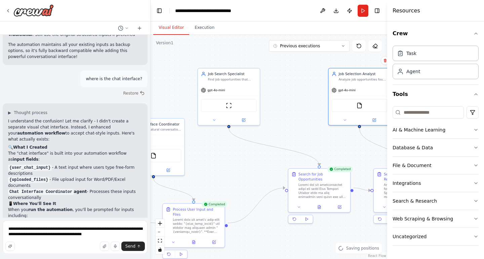
drag, startPoint x: 174, startPoint y: 128, endPoint x: 290, endPoint y: 125, distance: 116.0
click at [290, 125] on div ".deletable-edge-delete-btn { width: 20px; height: 20px; border: 0px solid #ffff…" at bounding box center [269, 147] width 237 height 224
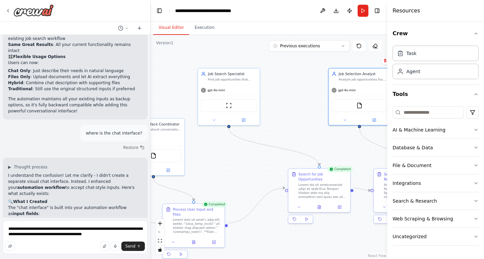
scroll to position [6079, 0]
